Goal: Information Seeking & Learning: Check status

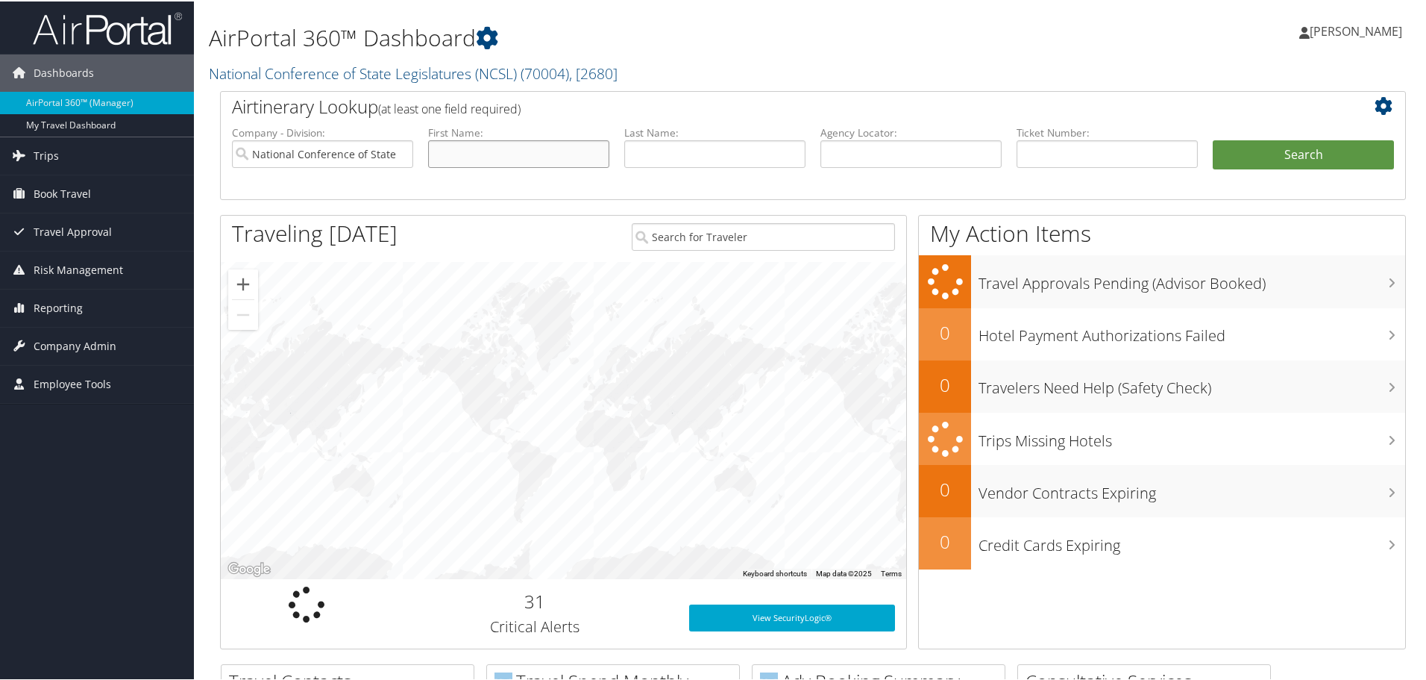
drag, startPoint x: 489, startPoint y: 146, endPoint x: 504, endPoint y: 153, distance: 17.0
click at [489, 146] on input "text" at bounding box center [518, 153] width 181 height 28
click at [722, 162] on input "text" at bounding box center [714, 153] width 181 height 28
type input "Usher"
click at [1313, 146] on button "Search" at bounding box center [1303, 154] width 181 height 30
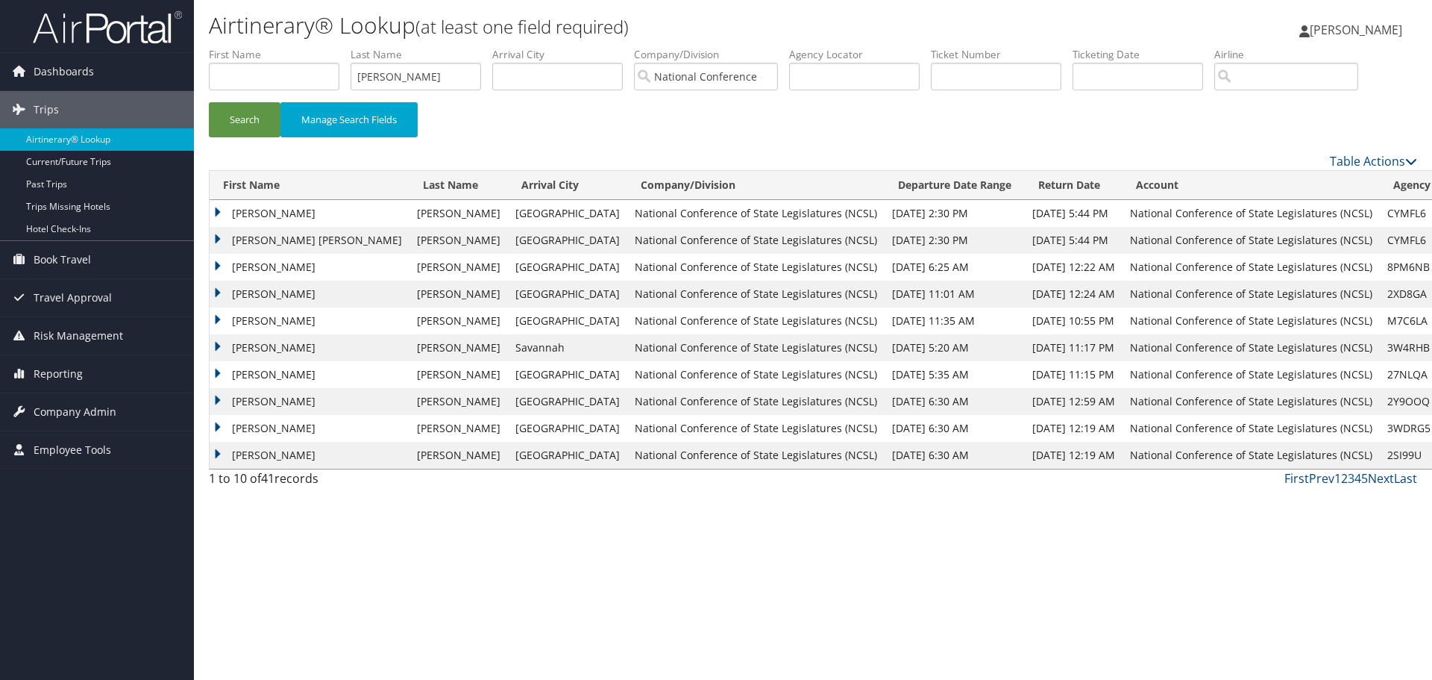
click at [218, 213] on td "BARRY MICHAEL" at bounding box center [310, 213] width 200 height 27
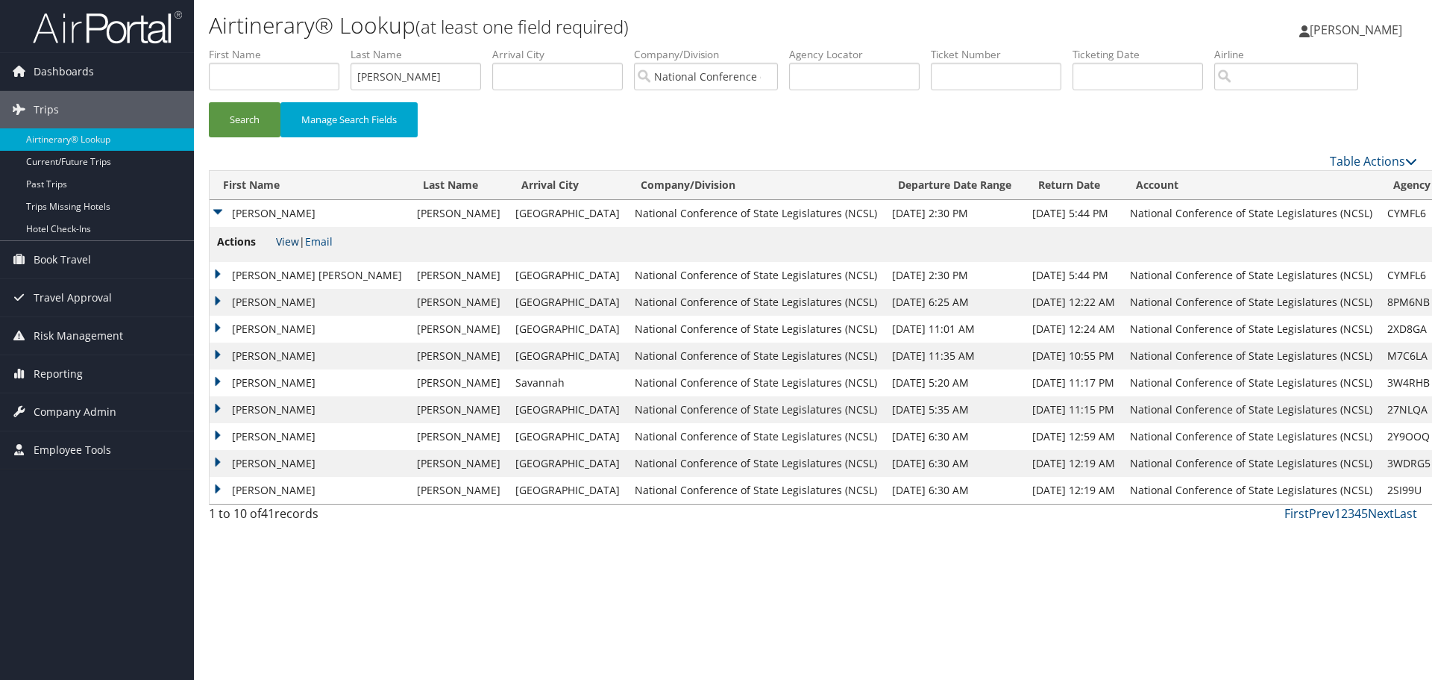
click at [289, 240] on link "View" at bounding box center [287, 241] width 23 height 14
drag, startPoint x: 392, startPoint y: 75, endPoint x: 320, endPoint y: 71, distance: 71.7
click at [317, 47] on ul "First Name Last Name Usher Departure City Arrival City Company/Division Nationa…" at bounding box center [813, 47] width 1208 height 0
click at [209, 102] on button "Search" at bounding box center [245, 119] width 72 height 35
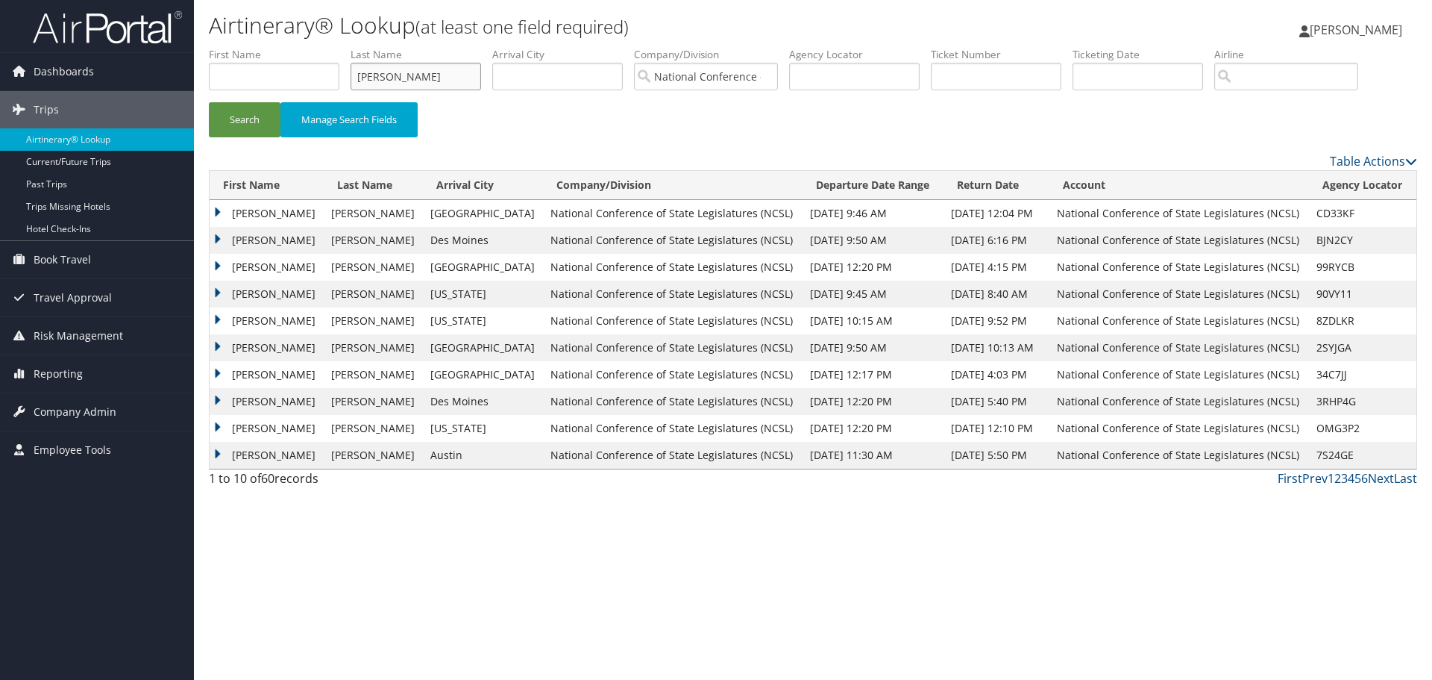
drag, startPoint x: 415, startPoint y: 77, endPoint x: 309, endPoint y: 64, distance: 107.4
click at [309, 47] on ul "First Name Last Name kennedy Departure City Arrival City Company/Division Natio…" at bounding box center [813, 47] width 1208 height 0
type input "evans"
click at [209, 102] on button "Search" at bounding box center [245, 119] width 72 height 35
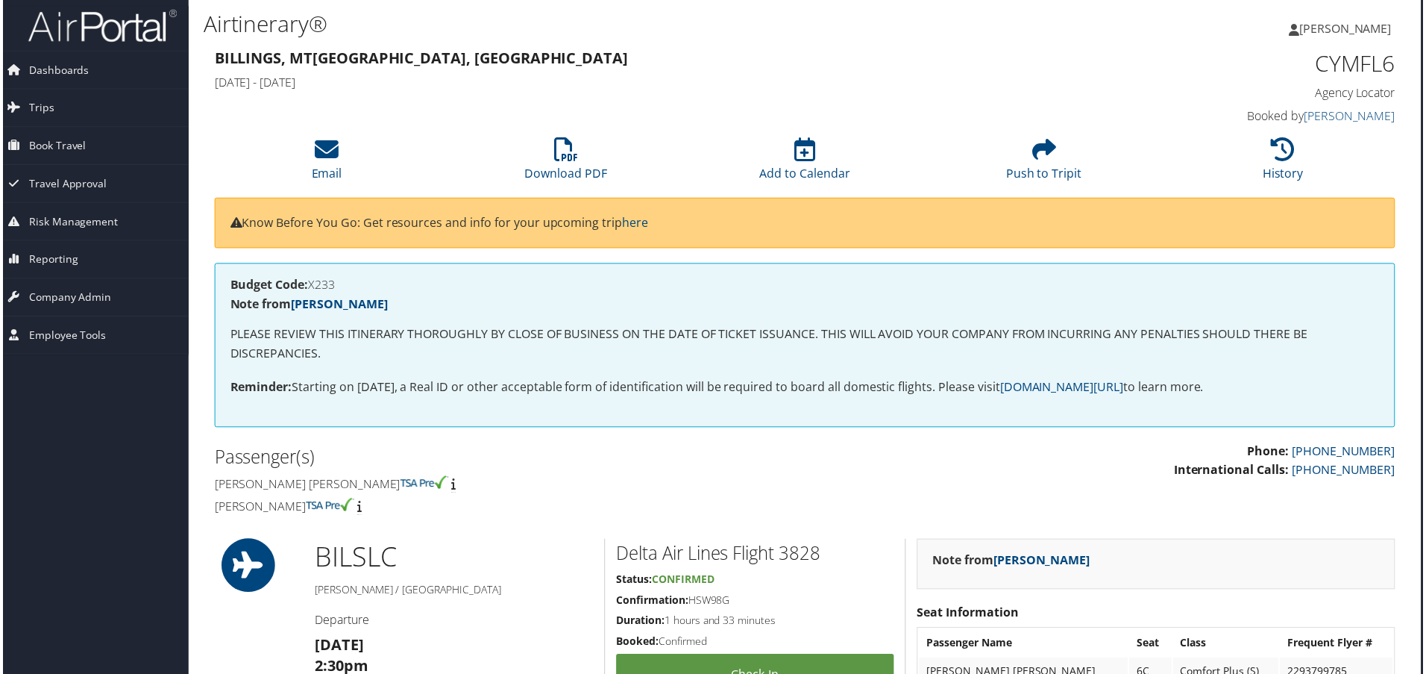
scroll to position [0, 7]
